Goal: Task Accomplishment & Management: Use online tool/utility

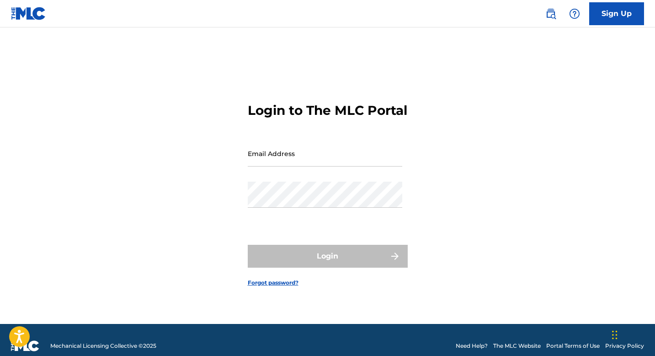
click at [258, 158] on input "Email Address" at bounding box center [325, 153] width 154 height 26
type input "[EMAIL_ADDRESS][DOMAIN_NAME]"
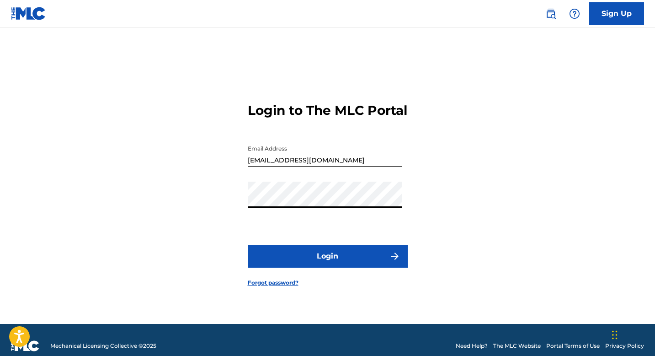
click at [328, 261] on button "Login" at bounding box center [328, 256] width 160 height 23
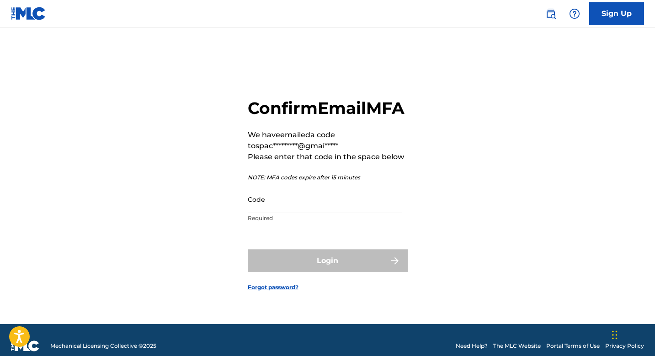
scroll to position [12, 0]
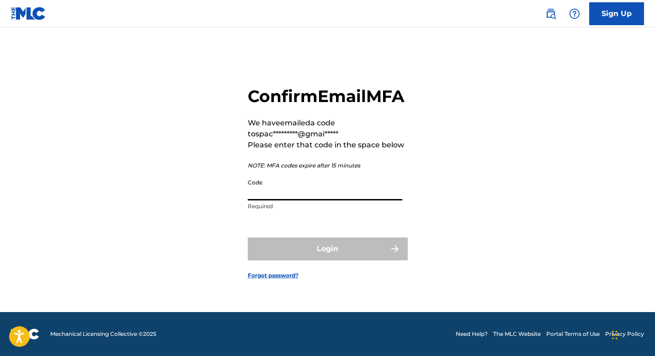
click at [261, 200] on input "Code" at bounding box center [325, 187] width 154 height 26
paste input "598934"
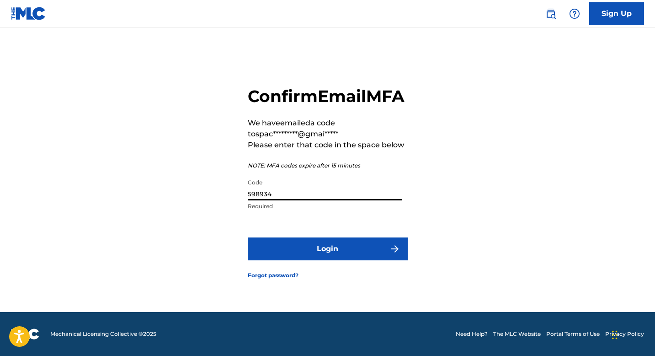
type input "598934"
click at [331, 257] on button "Login" at bounding box center [328, 248] width 160 height 23
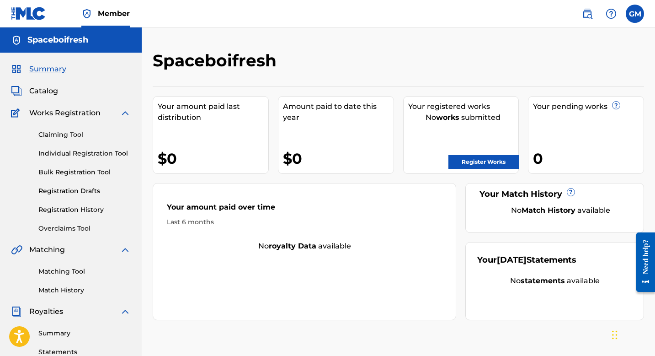
click at [90, 174] on link "Bulk Registration Tool" at bounding box center [84, 172] width 92 height 10
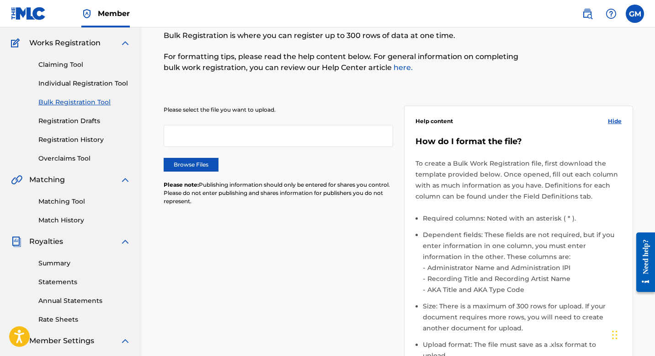
scroll to position [68, 0]
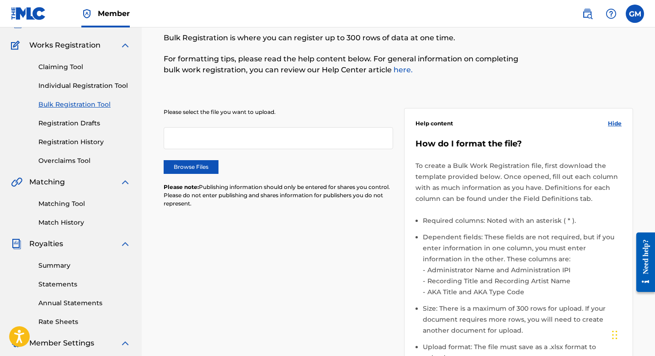
click at [66, 87] on link "Individual Registration Tool" at bounding box center [84, 86] width 92 height 10
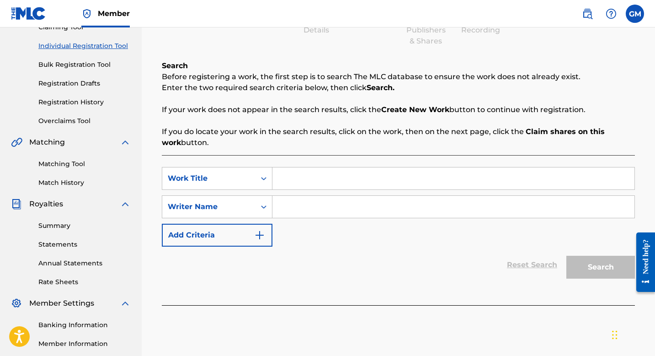
scroll to position [117, 0]
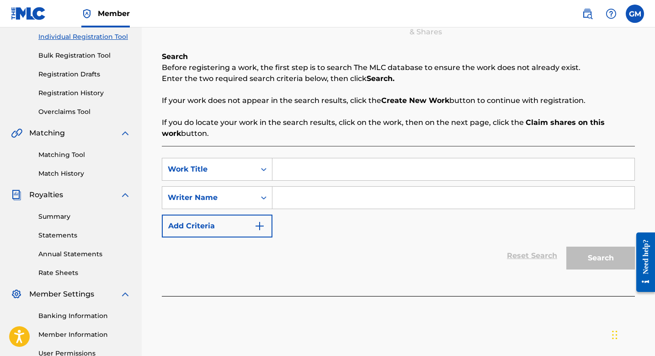
click at [291, 169] on input "Search Form" at bounding box center [453, 169] width 362 height 22
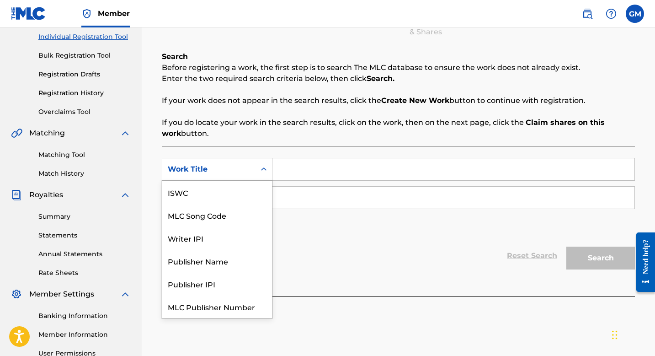
click at [263, 171] on icon "Search Form" at bounding box center [263, 169] width 9 height 9
